Goal: Transaction & Acquisition: Purchase product/service

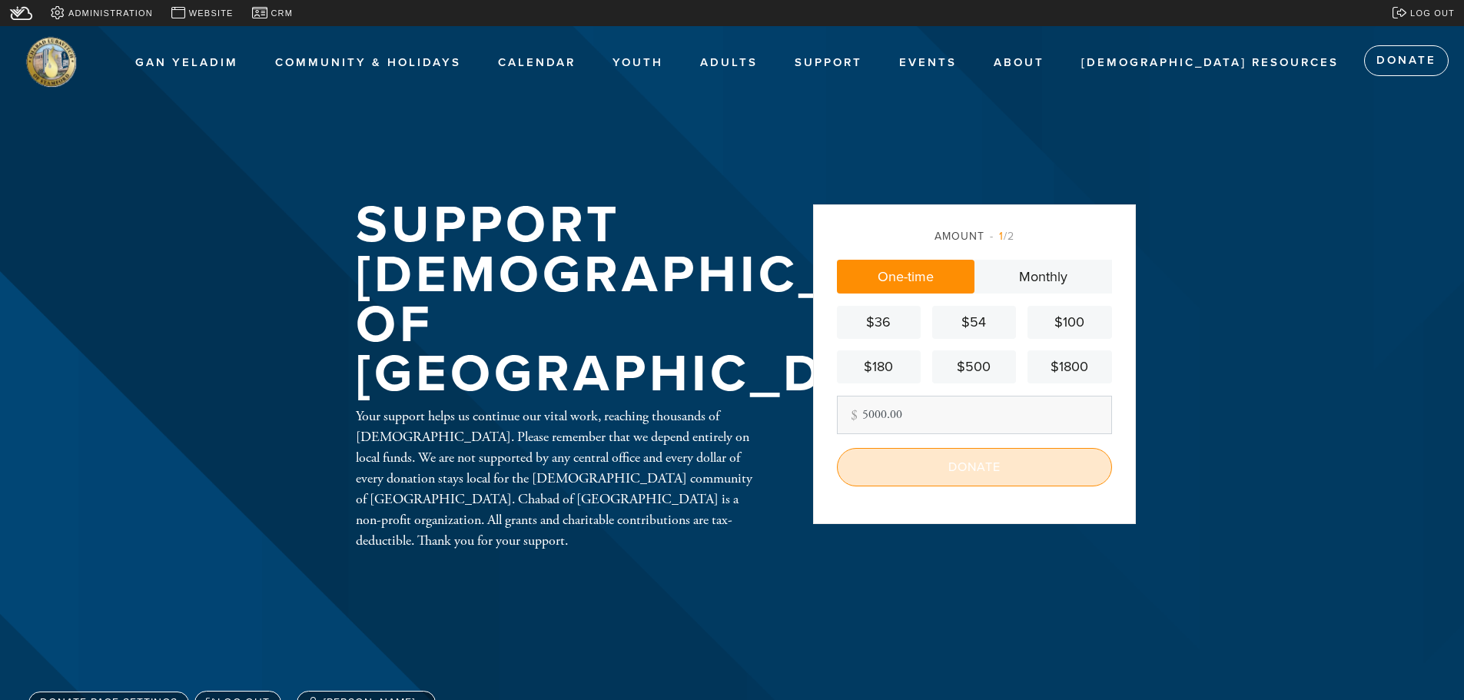
type input "5000.00"
click at [975, 465] on input "Donate" at bounding box center [974, 467] width 275 height 38
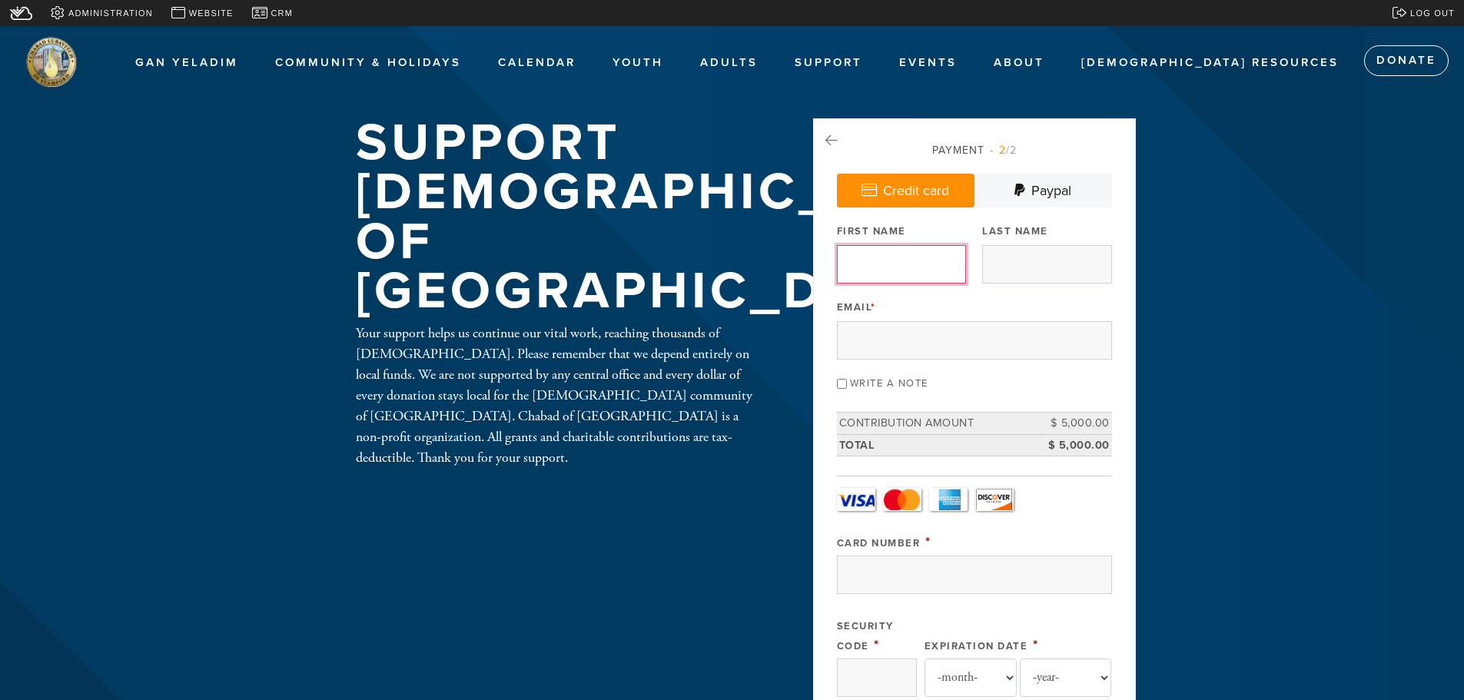
click at [920, 270] on input "First Name" at bounding box center [901, 264] width 129 height 38
type input "menachem"
type input "simoni"
paste input "Menachem Rapoport <mmrapoport@aol.com>"
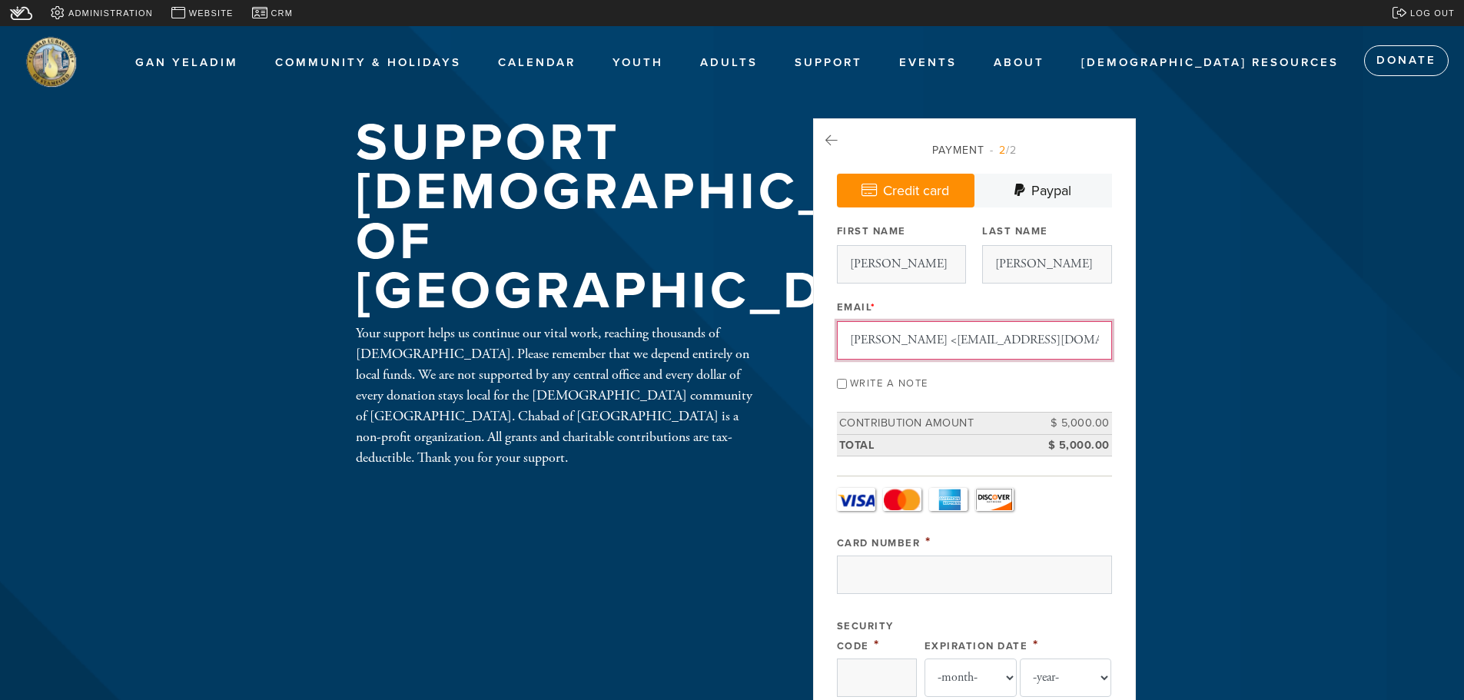
click at [876, 572] on input "Card Number" at bounding box center [974, 575] width 275 height 38
click at [866, 572] on input "Card Number" at bounding box center [974, 575] width 275 height 38
click at [864, 561] on input "Card Number" at bounding box center [974, 575] width 275 height 38
drag, startPoint x: 963, startPoint y: 347, endPoint x: 785, endPoint y: 357, distance: 177.8
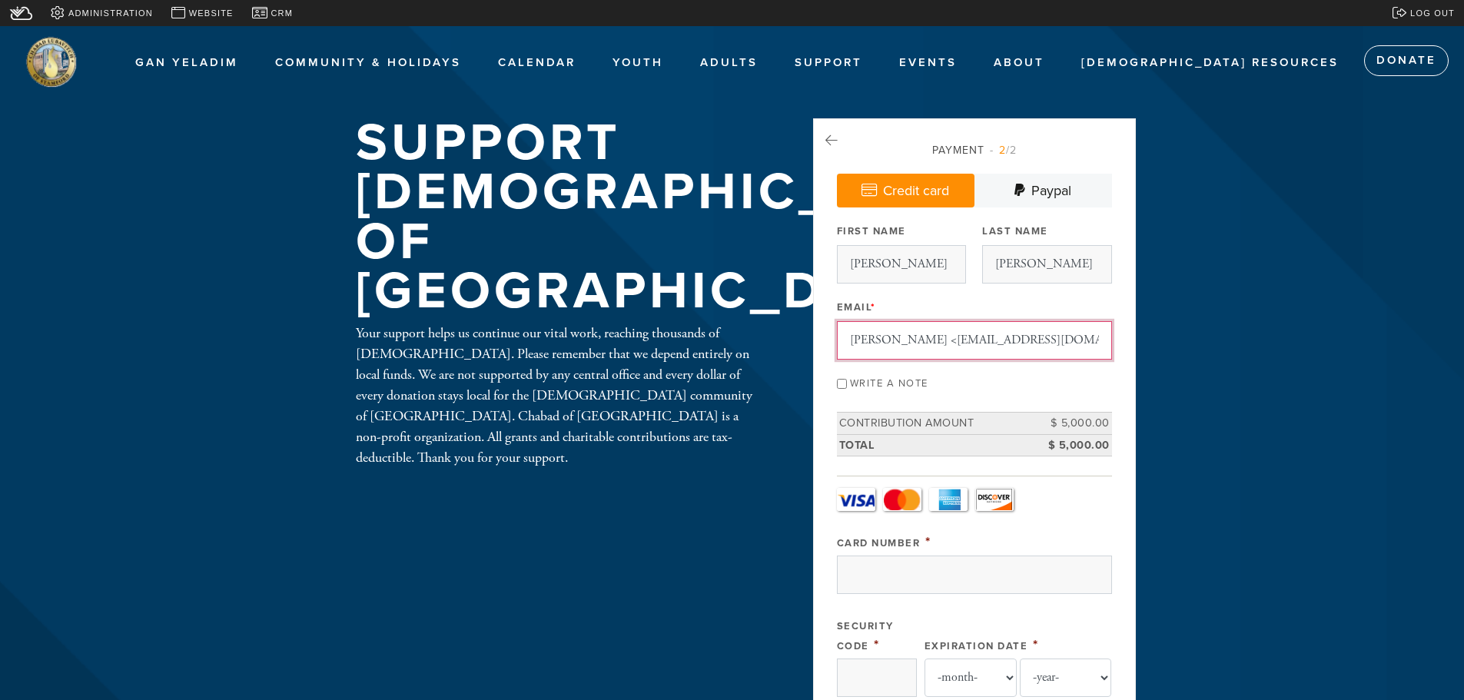
click at [968, 342] on input "mmrapoport@aol.com>" at bounding box center [974, 340] width 275 height 38
type input "mmrapoport@aol.com"
click at [926, 582] on input "Card Number" at bounding box center [974, 575] width 275 height 38
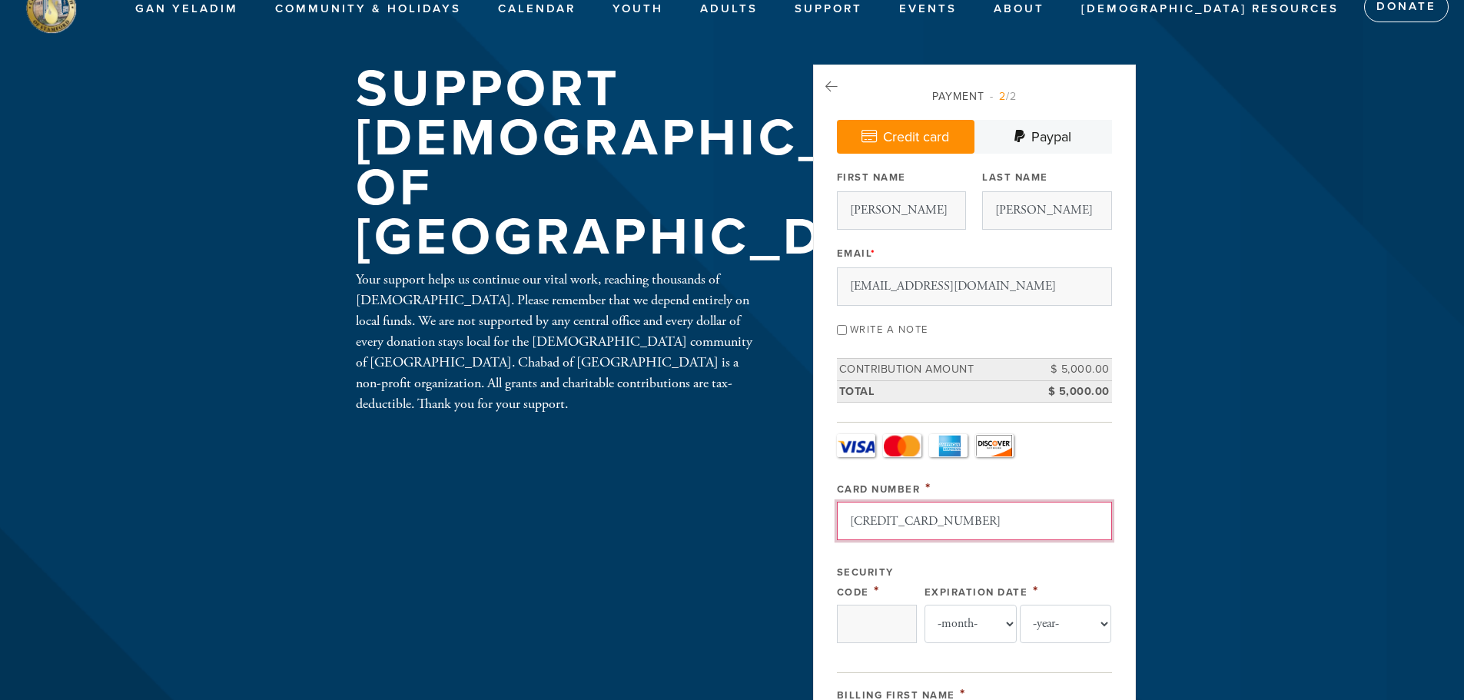
scroll to position [77, 0]
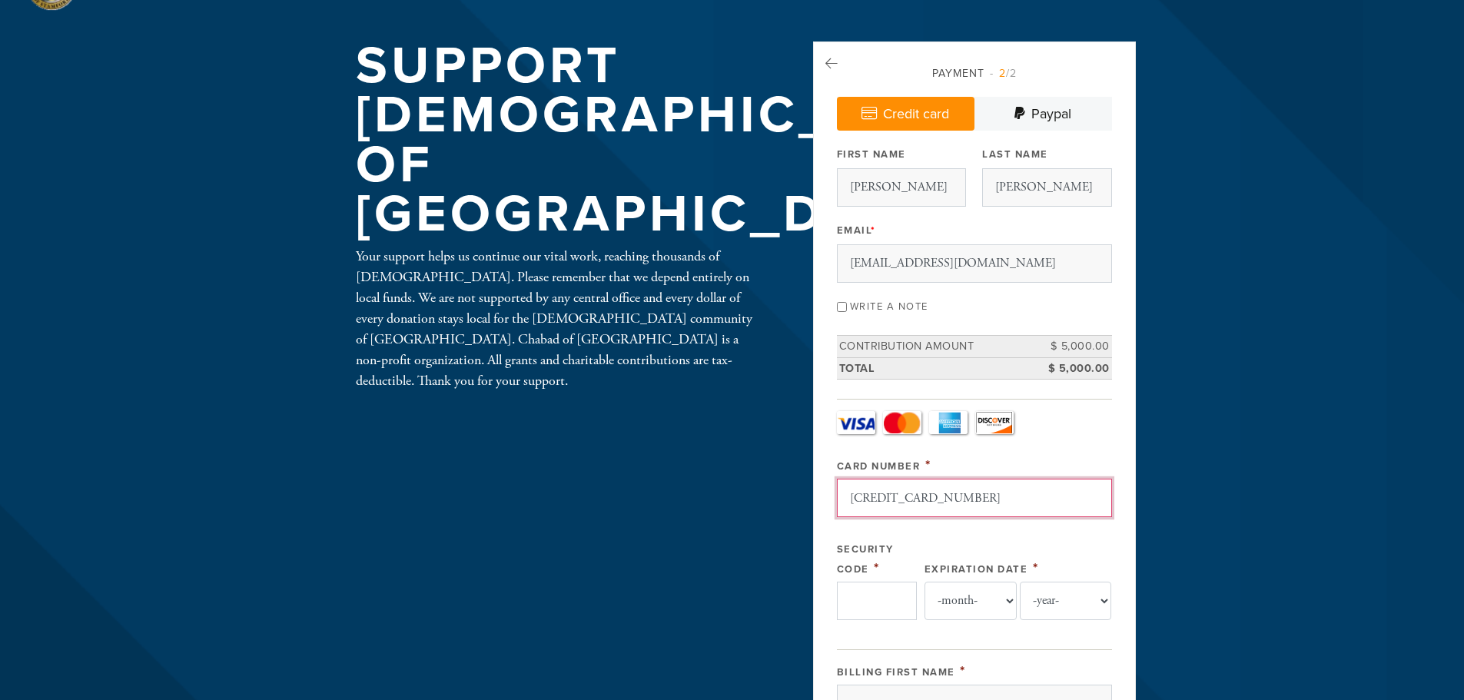
type input "379821332407008"
click at [899, 596] on input "Security Code" at bounding box center [877, 601] width 80 height 38
type input "7038"
click at [965, 602] on select "-month- Jan Feb Mar Apr May Jun Jul Aug Sep Oct Nov Dec" at bounding box center [970, 601] width 92 height 38
select select "5"
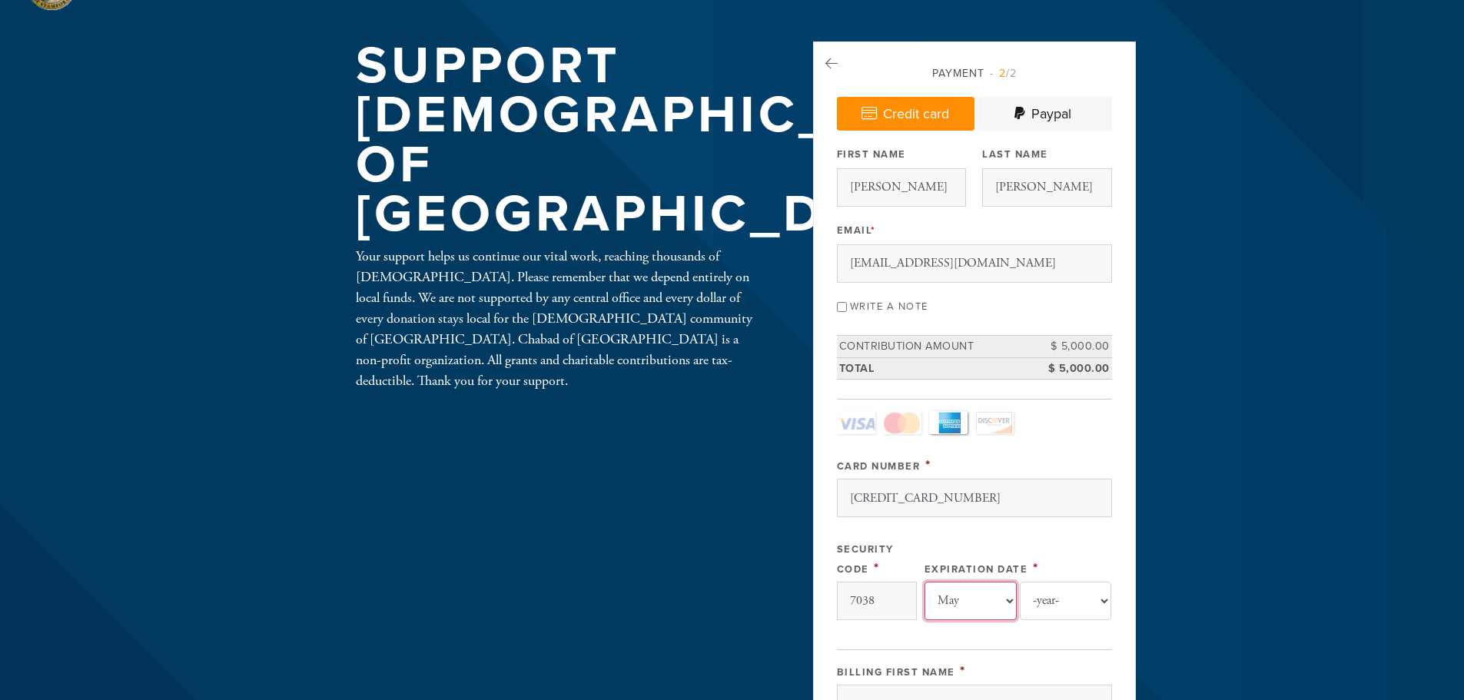
click at [924, 582] on select "-month- Jan Feb Mar Apr May Jun Jul Aug Sep Oct Nov Dec" at bounding box center [970, 601] width 92 height 38
click at [1067, 605] on select "-year- 2025 2026 2027 2028 2029 2030 2031 2032 2033 2034 2035" at bounding box center [1066, 601] width 92 height 38
select select "2030"
click at [1020, 582] on select "-year- 2025 2026 2027 2028 2029 2030 2031 2032 2033 2034 2035" at bounding box center [1066, 601] width 92 height 38
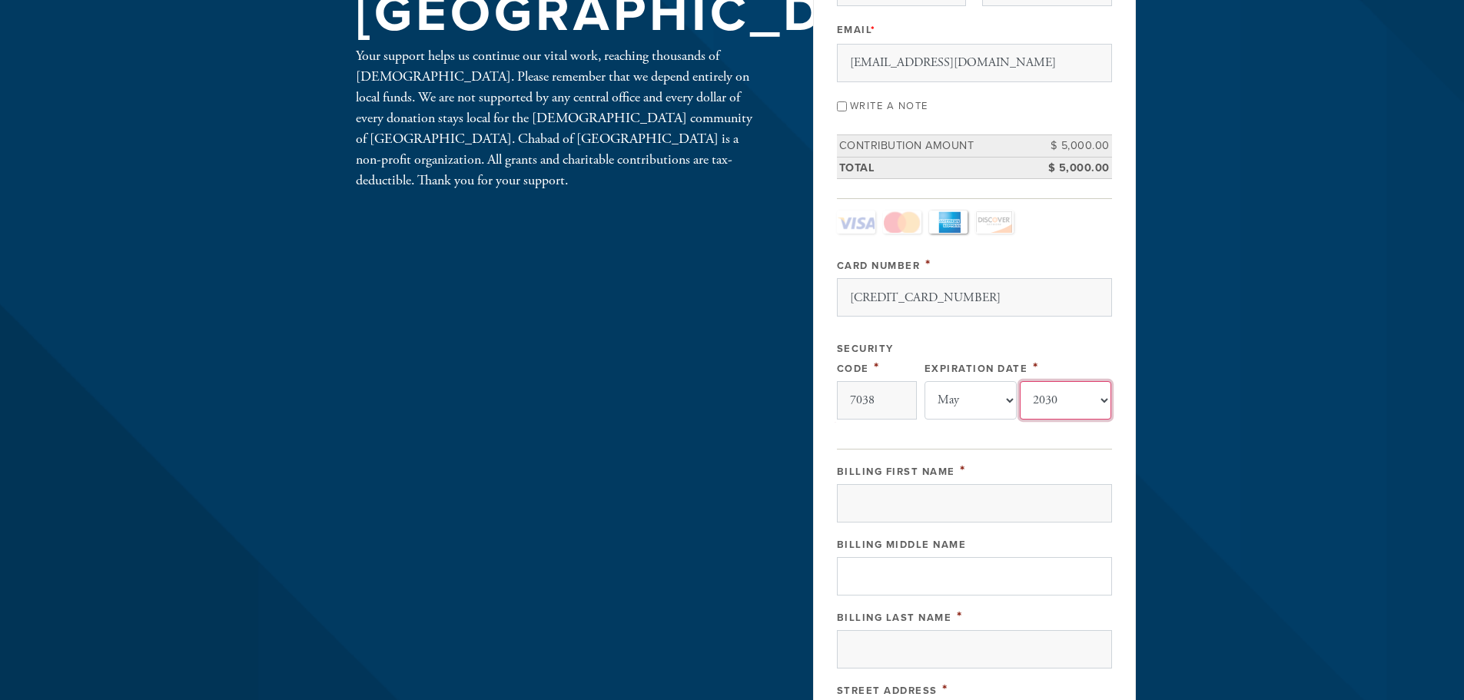
scroll to position [307, 0]
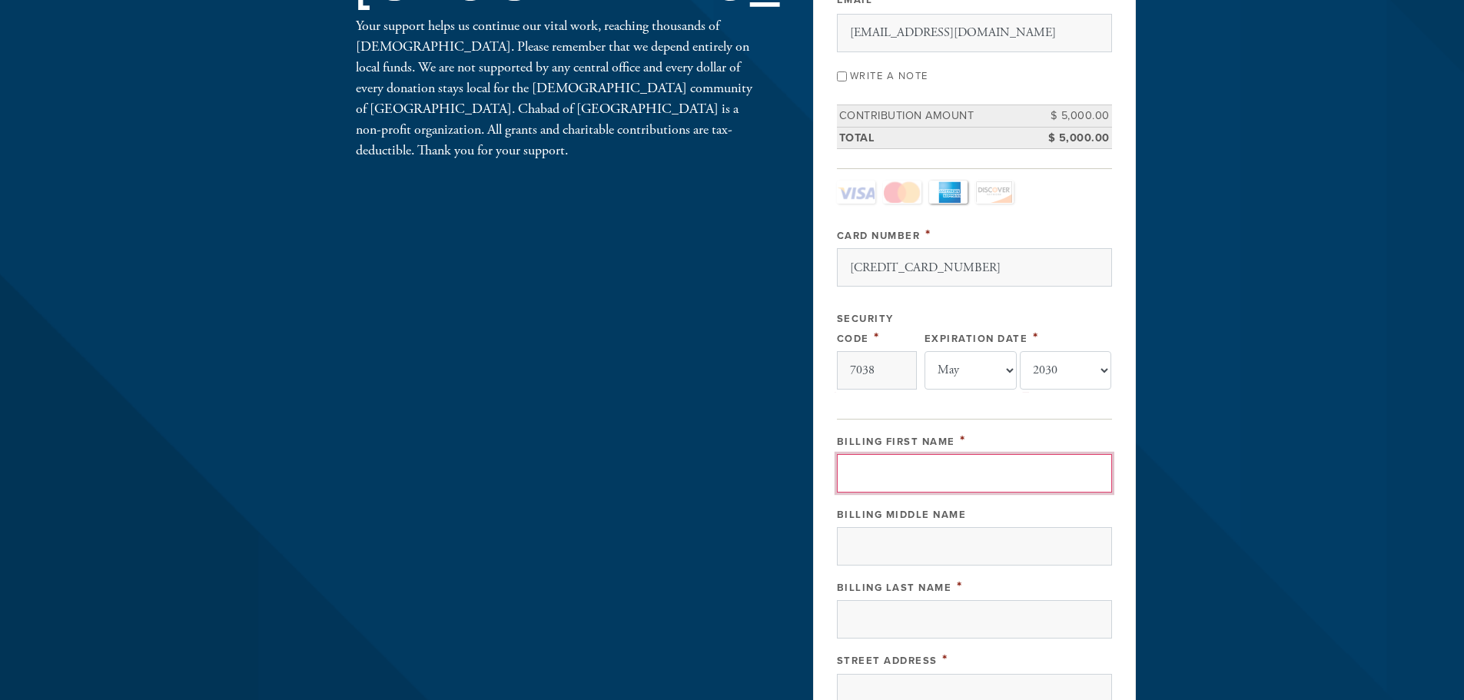
click at [892, 478] on input "Billing First Name" at bounding box center [974, 473] width 275 height 38
type input "menachem"
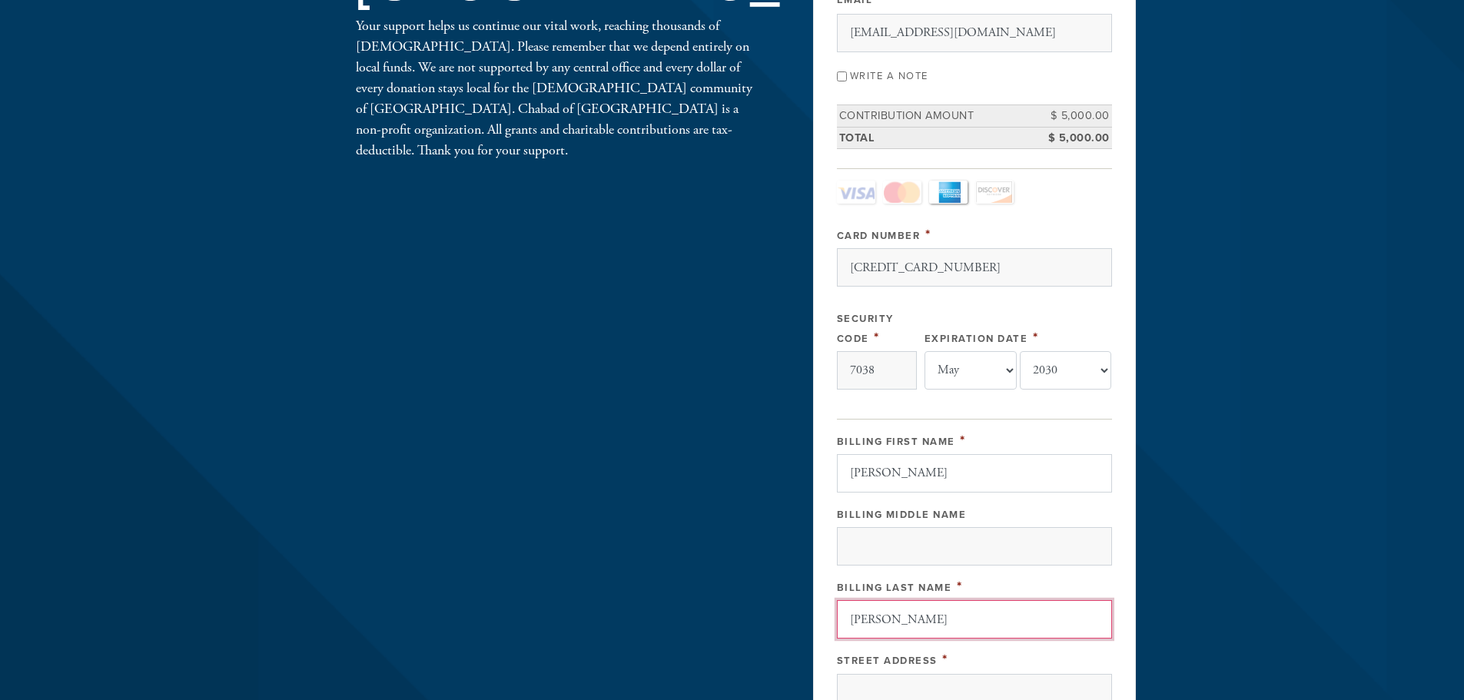
type input "simoni"
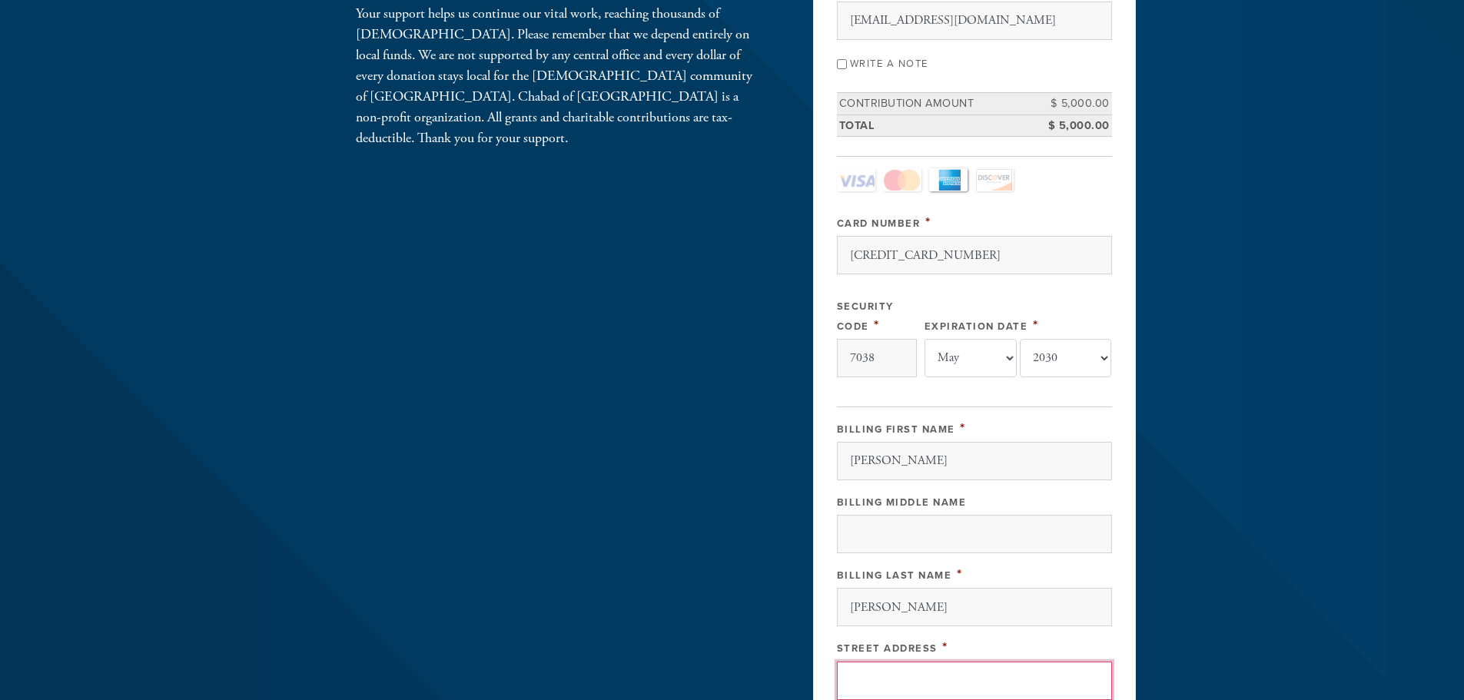
paste input "9787 Beauclerc Terrace"
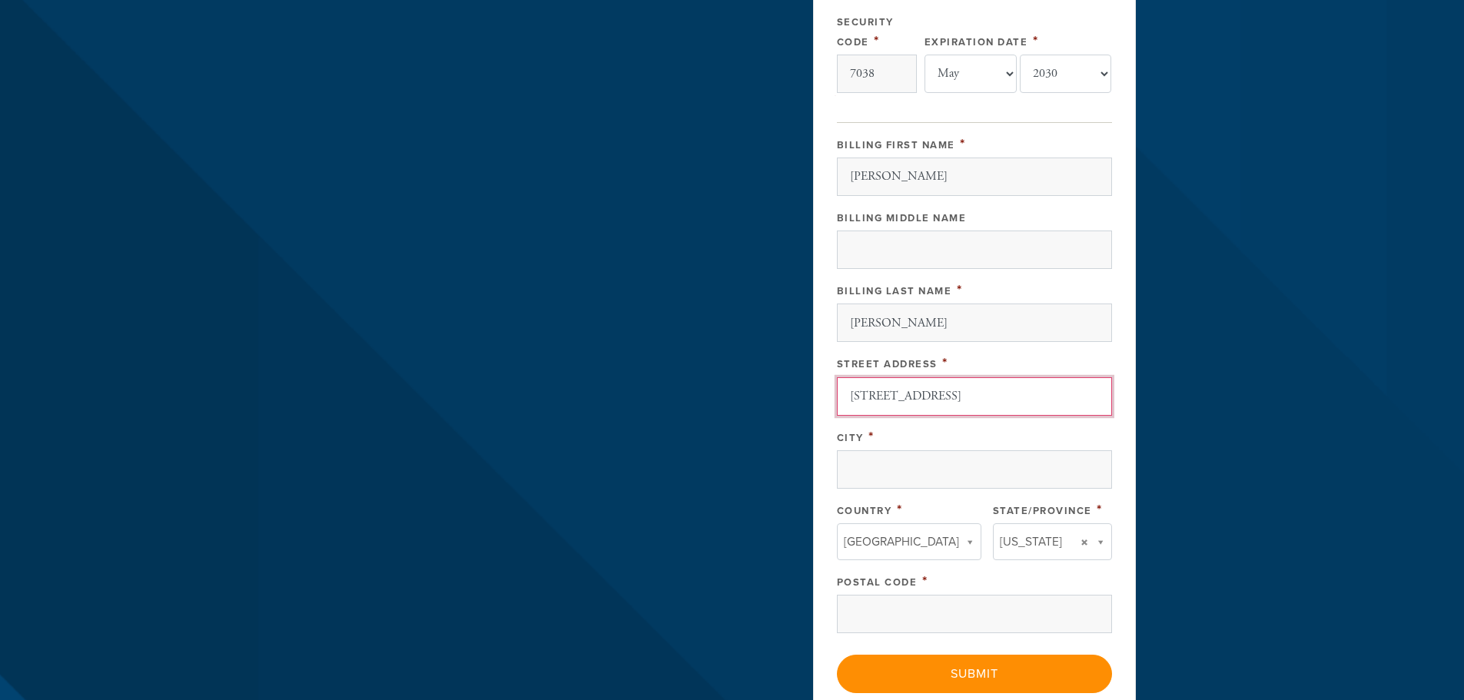
scroll to position [627, 0]
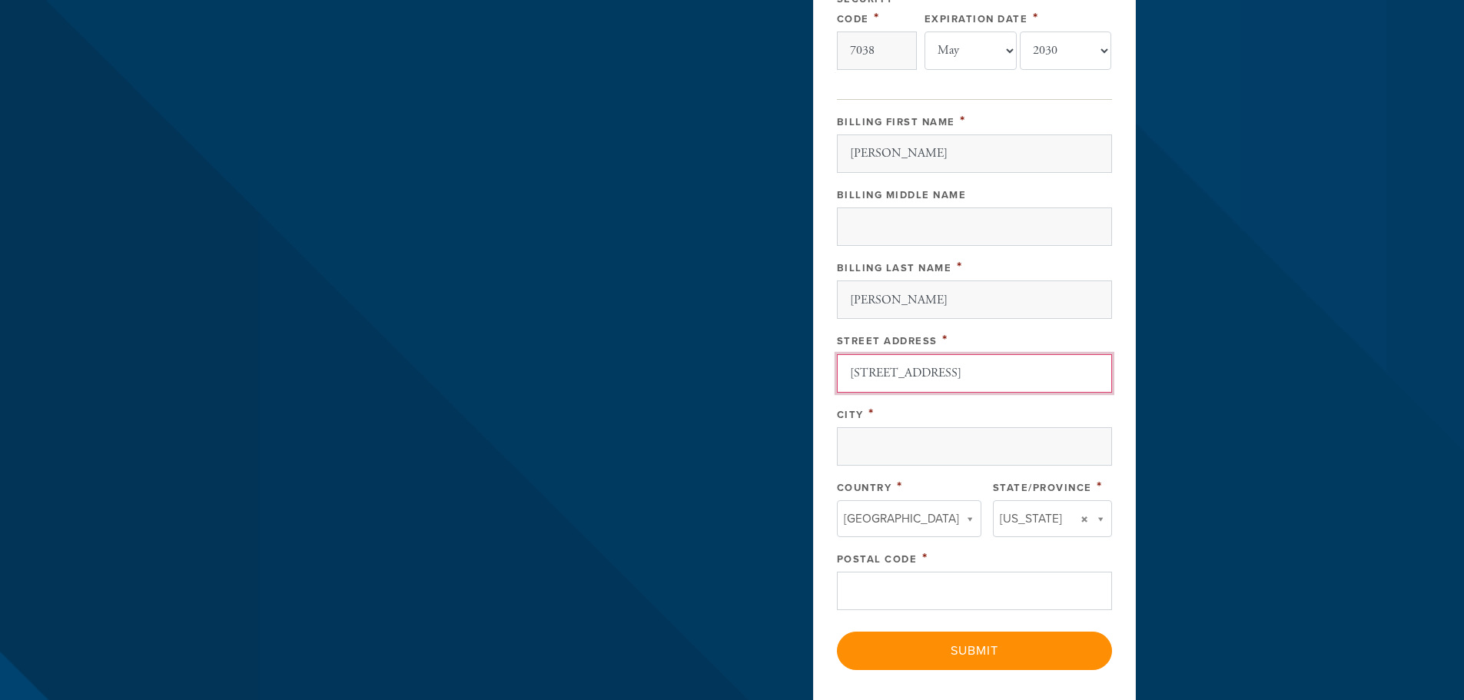
type input "9787 Beauclerc Terrace"
click at [930, 601] on input "Postal Code" at bounding box center [974, 591] width 275 height 38
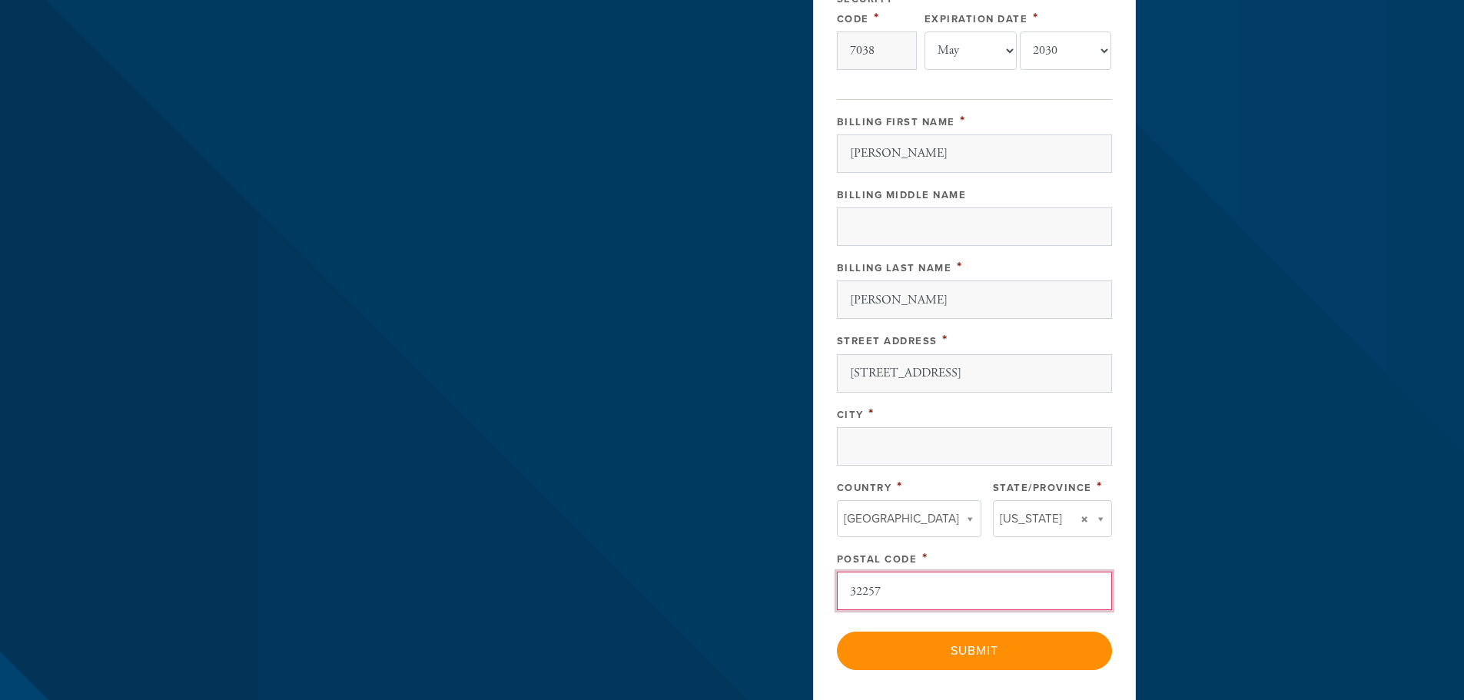
type input "32257"
click at [886, 450] on input "City" at bounding box center [974, 446] width 275 height 38
paste input "Jacksonville"
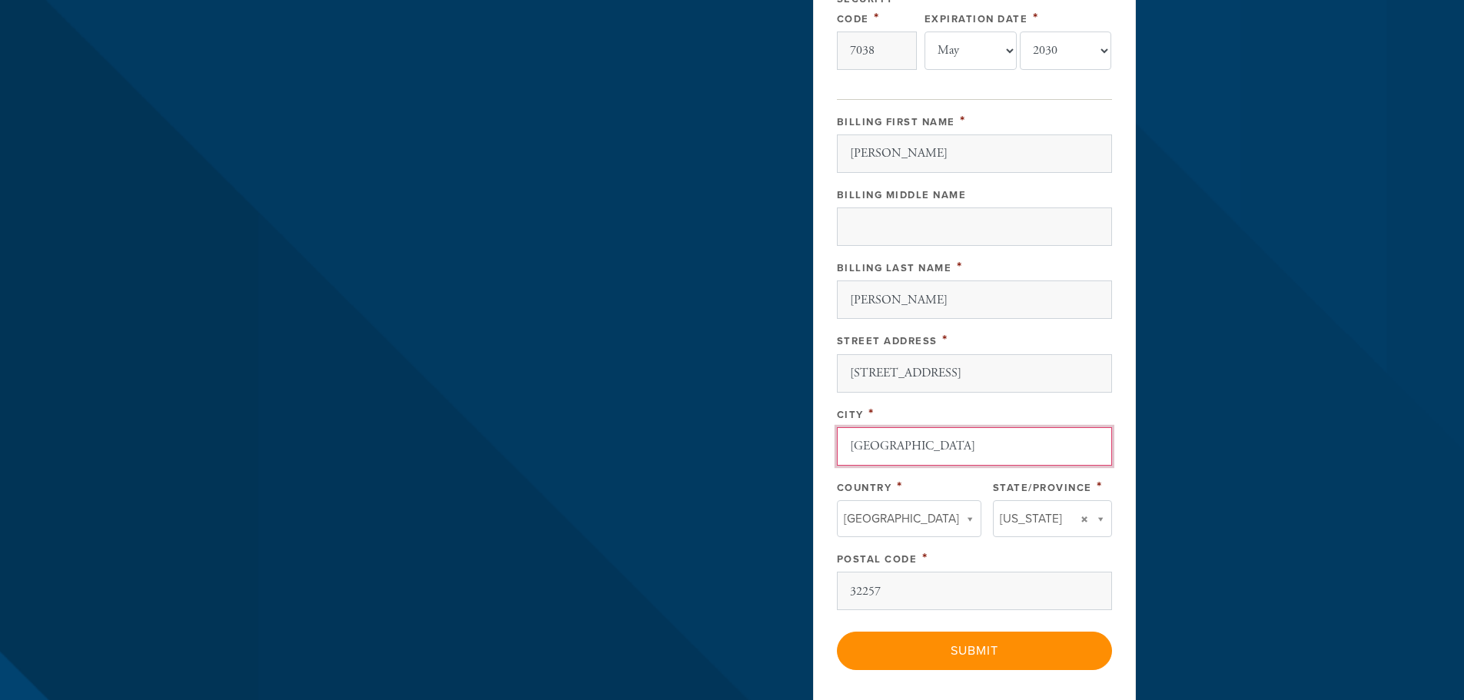
type input "Jacksonville"
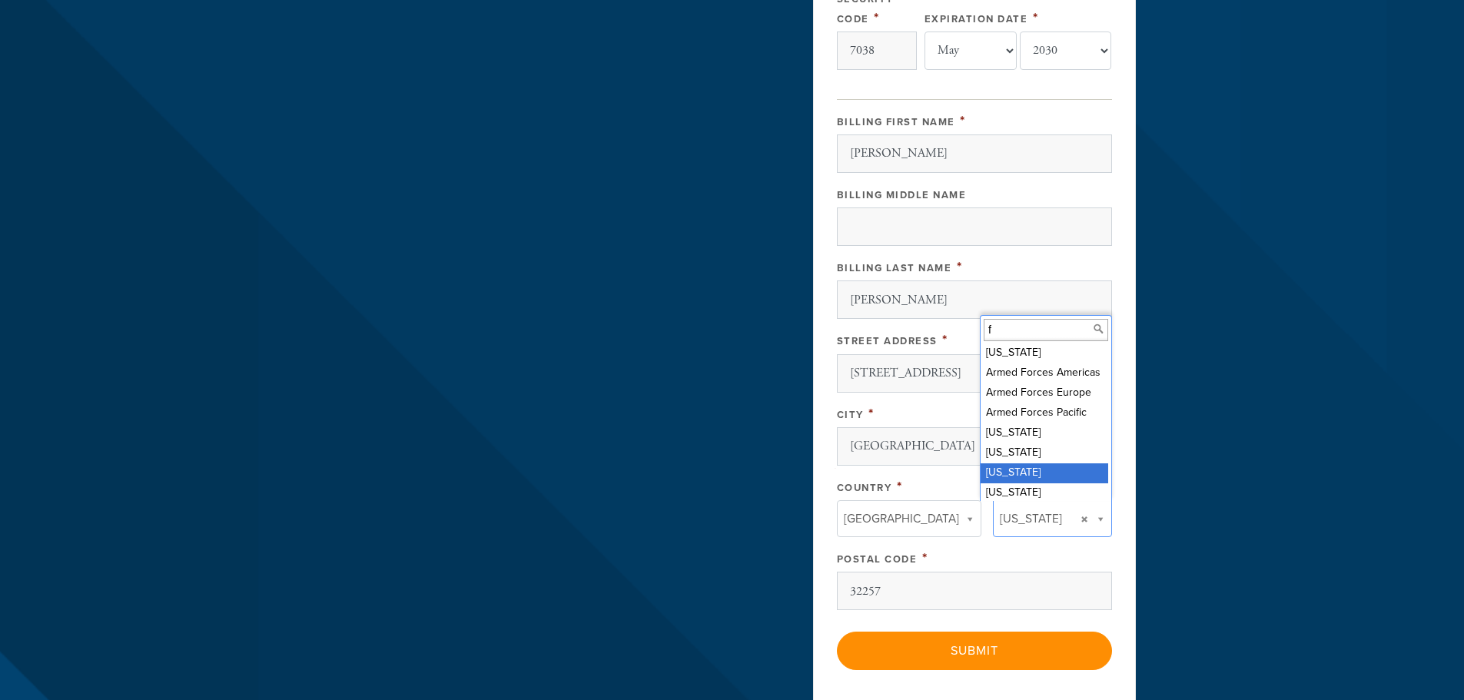
scroll to position [0, 0]
type input "f"
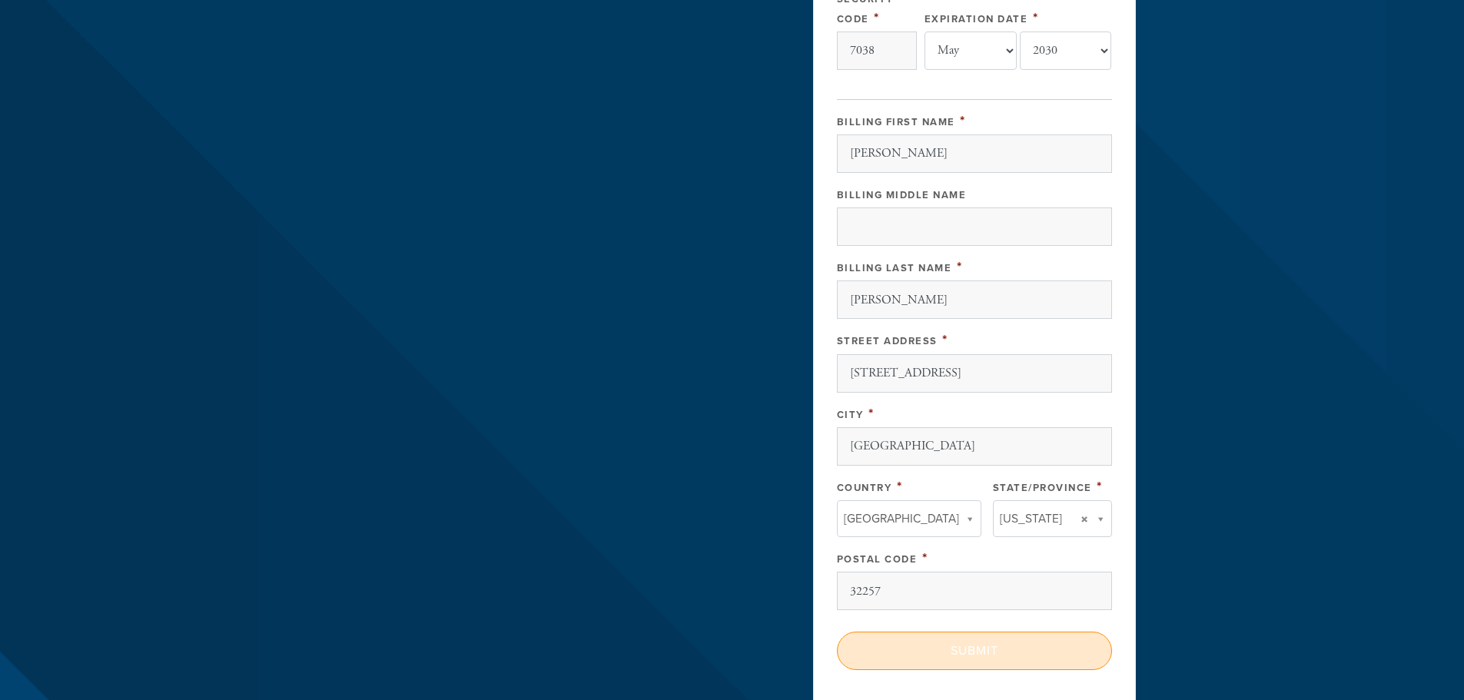
click at [1001, 653] on input "Submit" at bounding box center [974, 651] width 275 height 38
